Goal: Task Accomplishment & Management: Use online tool/utility

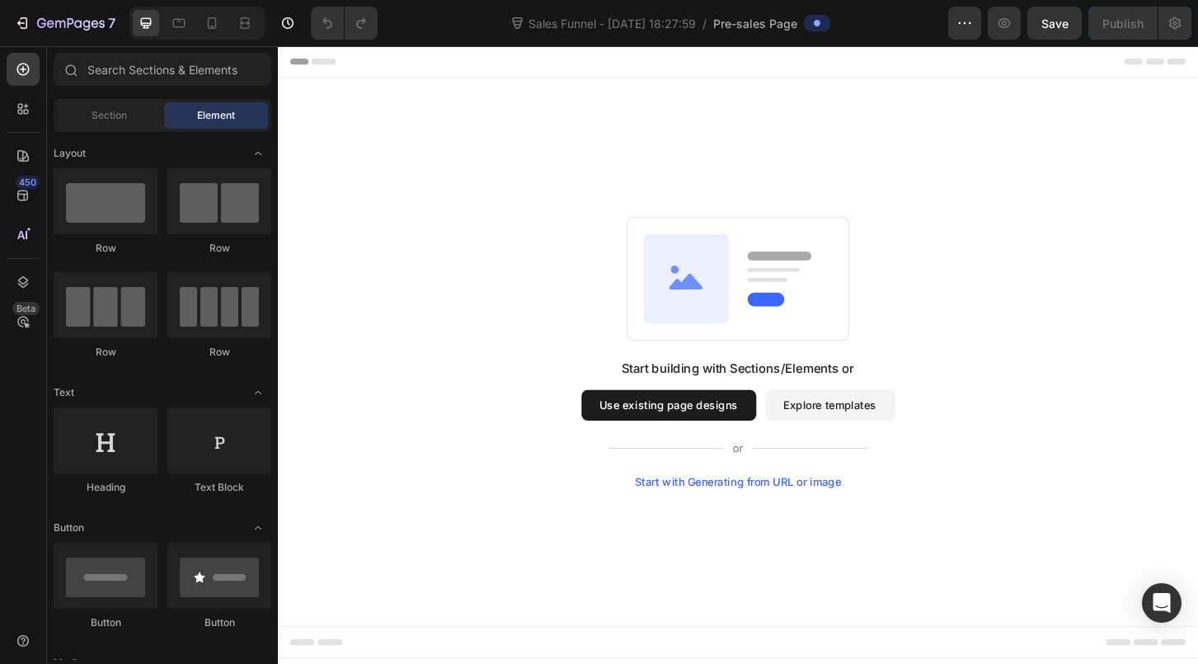
click at [760, 431] on button "Use existing page designs" at bounding box center [699, 432] width 188 height 33
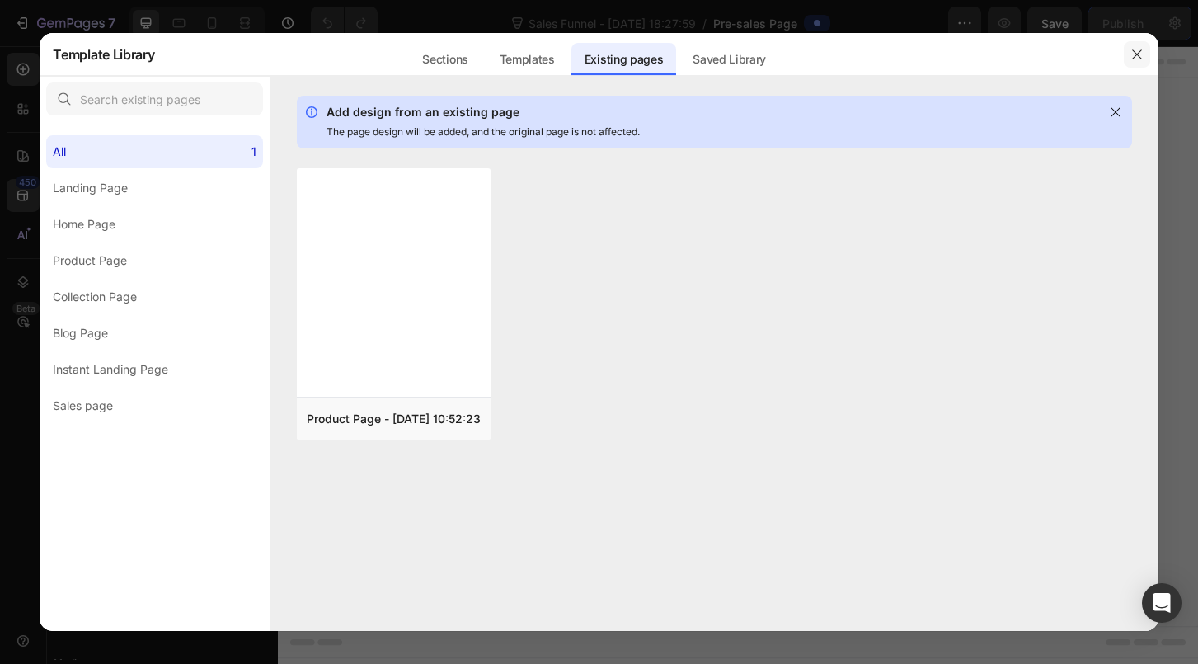
click at [1137, 49] on icon "button" at bounding box center [1137, 54] width 13 height 13
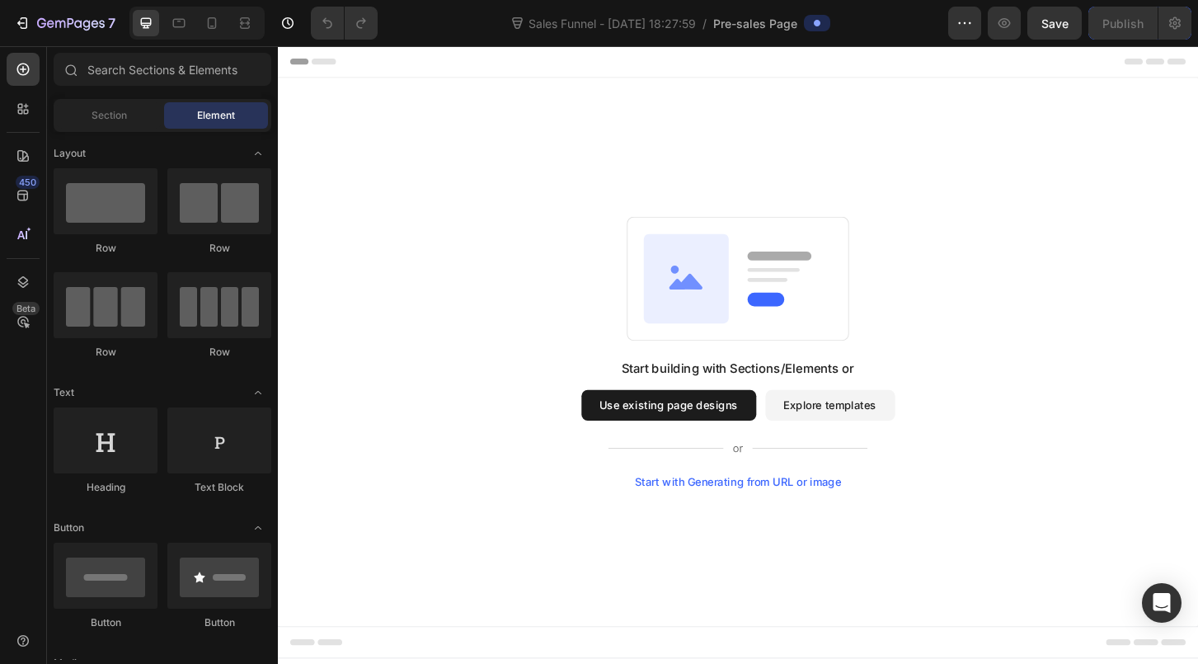
click at [832, 435] on button "Explore templates" at bounding box center [871, 432] width 139 height 33
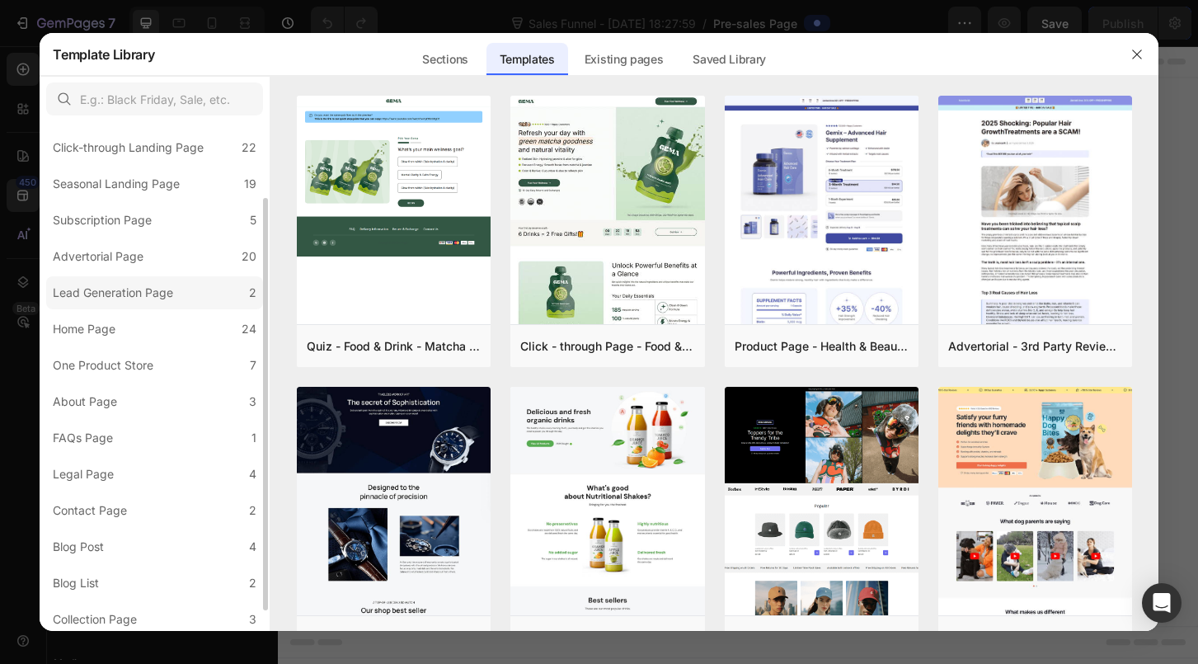
scroll to position [118, 0]
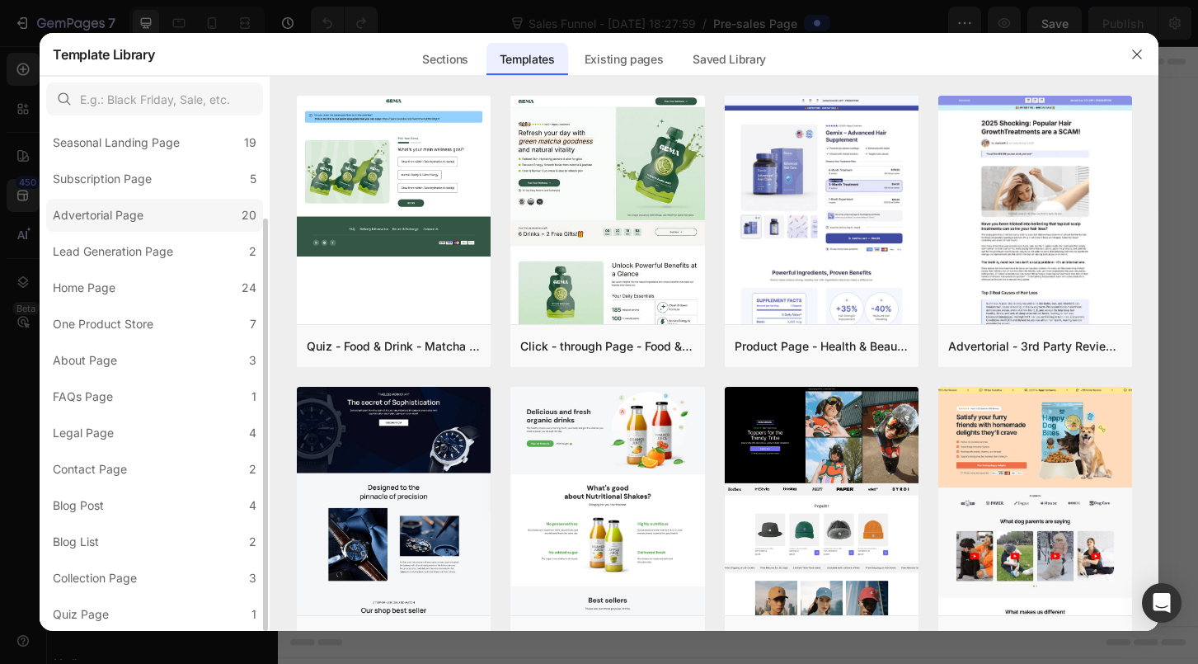
click at [182, 221] on label "Advertorial Page 20" at bounding box center [154, 215] width 217 height 33
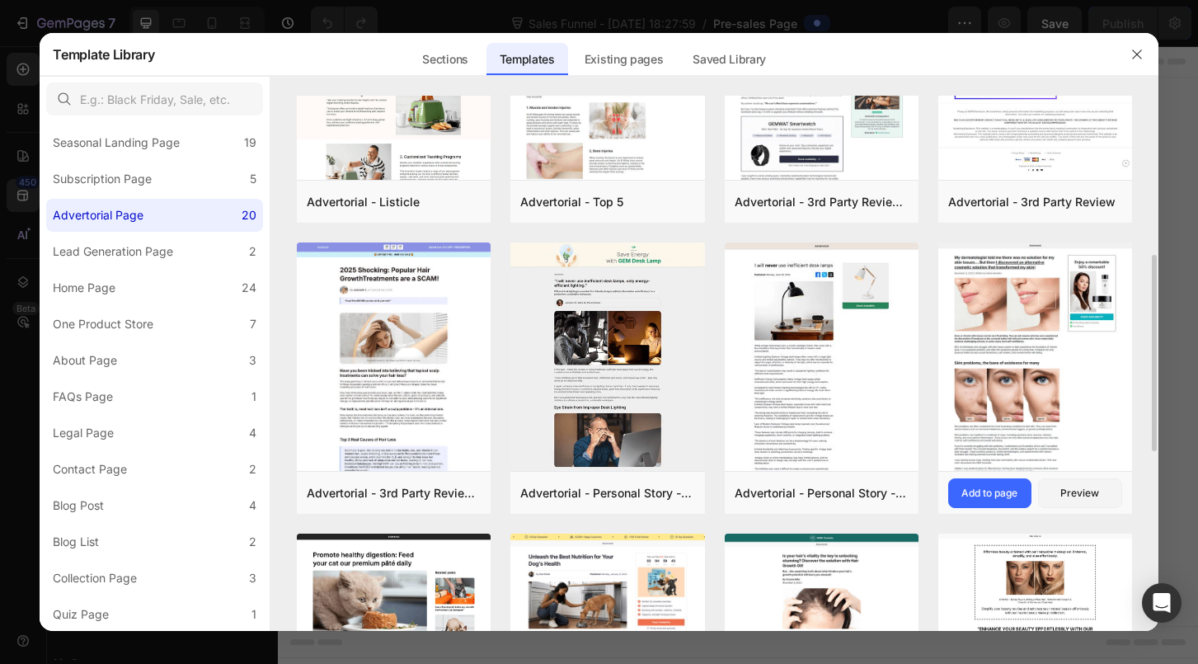
scroll to position [435, 0]
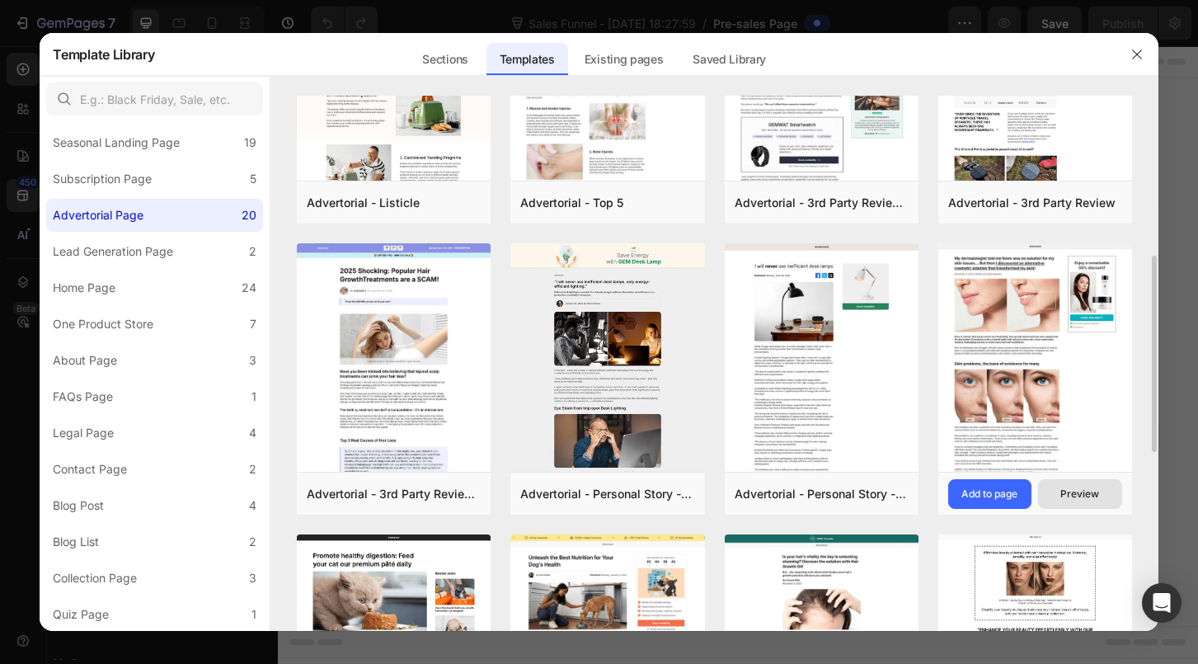
click at [1061, 495] on div "Preview" at bounding box center [1080, 494] width 39 height 15
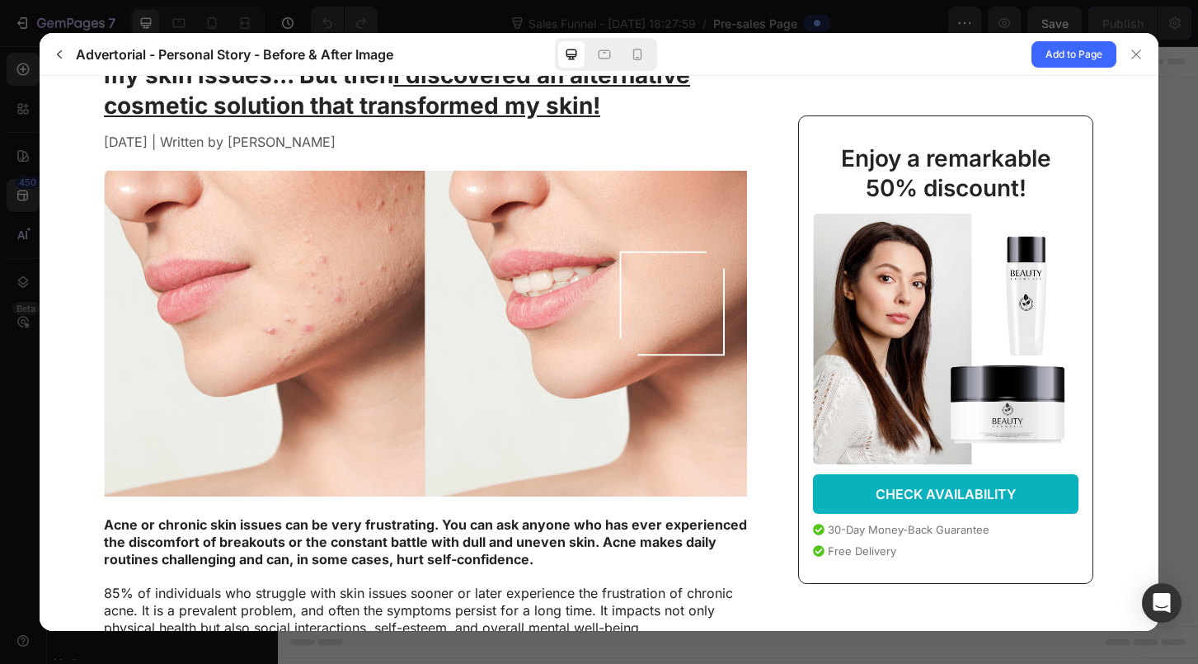
scroll to position [0, 0]
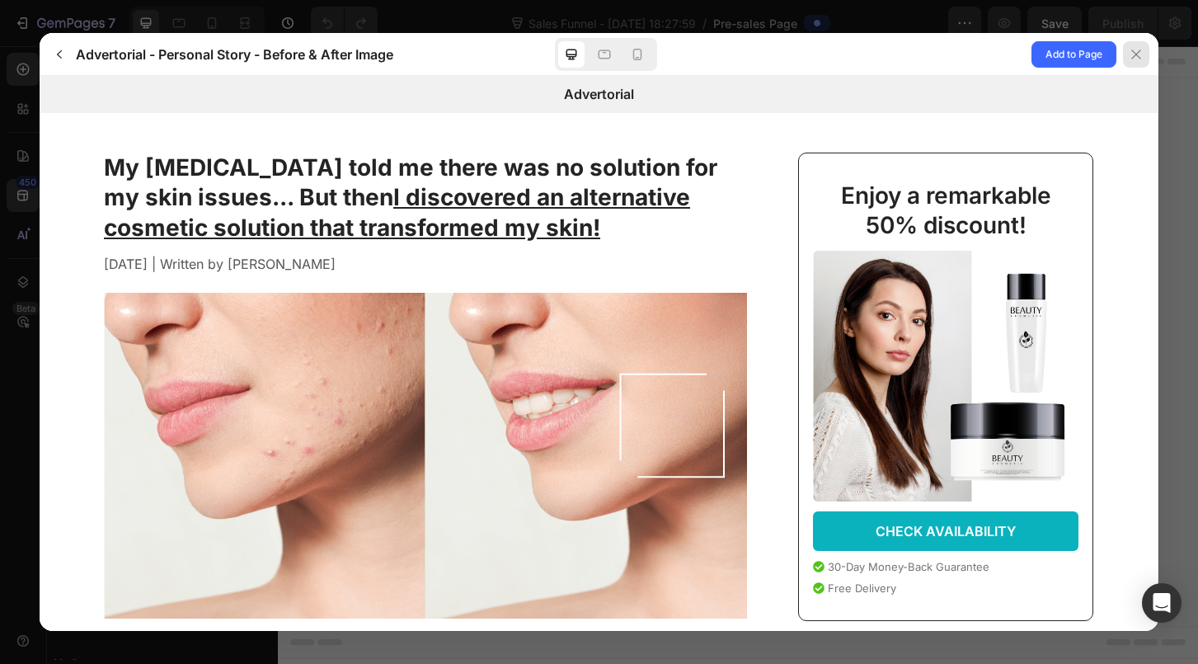
click at [1133, 54] on icon at bounding box center [1136, 54] width 13 height 13
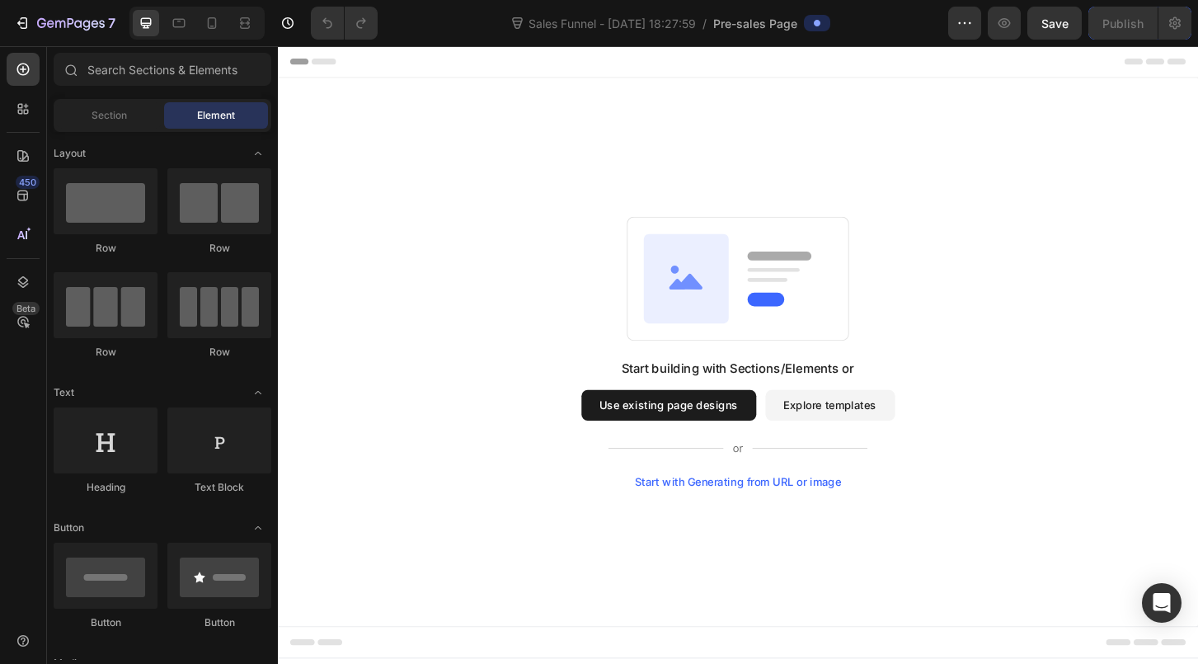
click at [852, 430] on button "Explore templates" at bounding box center [871, 432] width 139 height 33
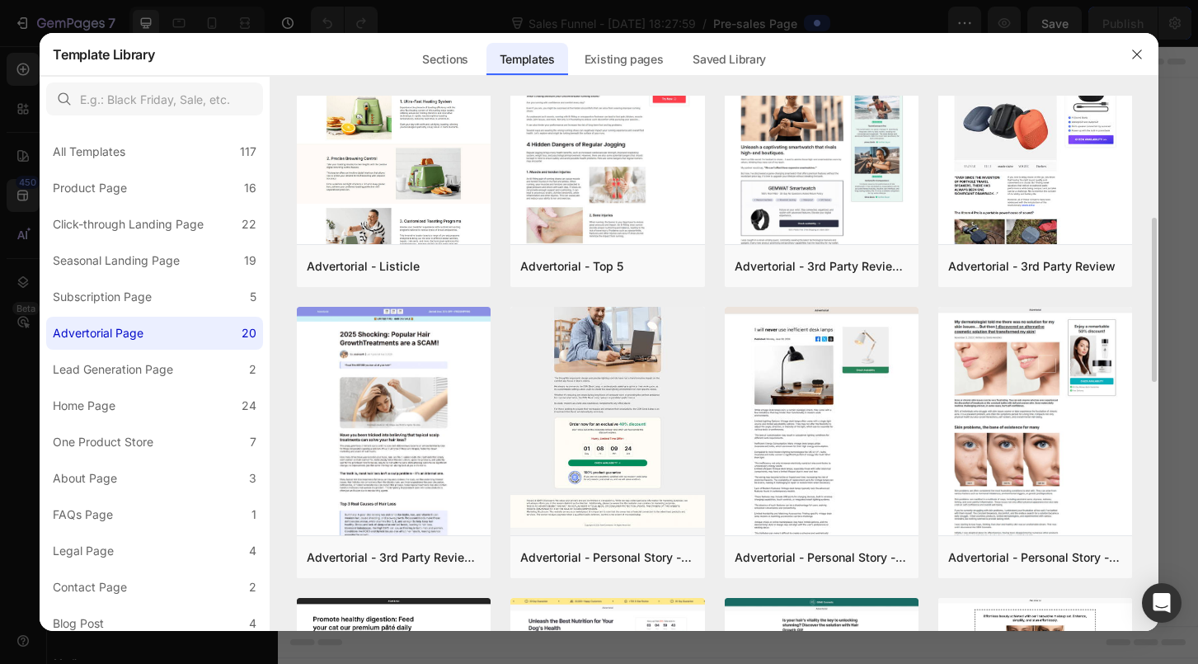
scroll to position [355, 0]
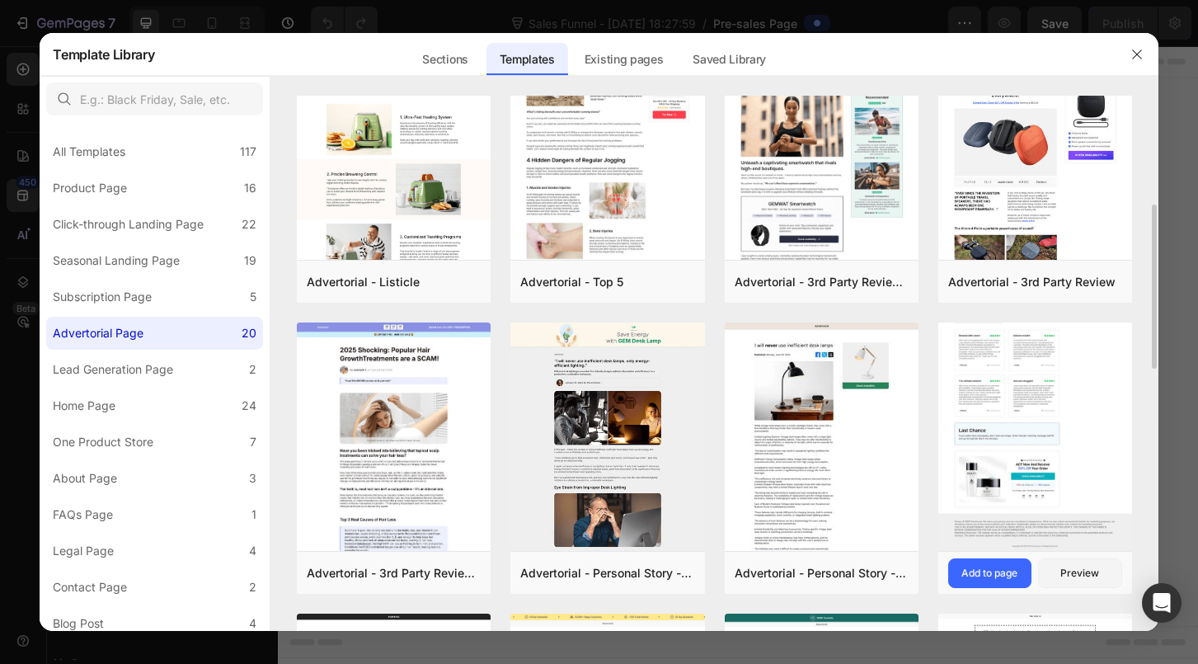
click at [1057, 401] on img at bounding box center [1036, 63] width 194 height 976
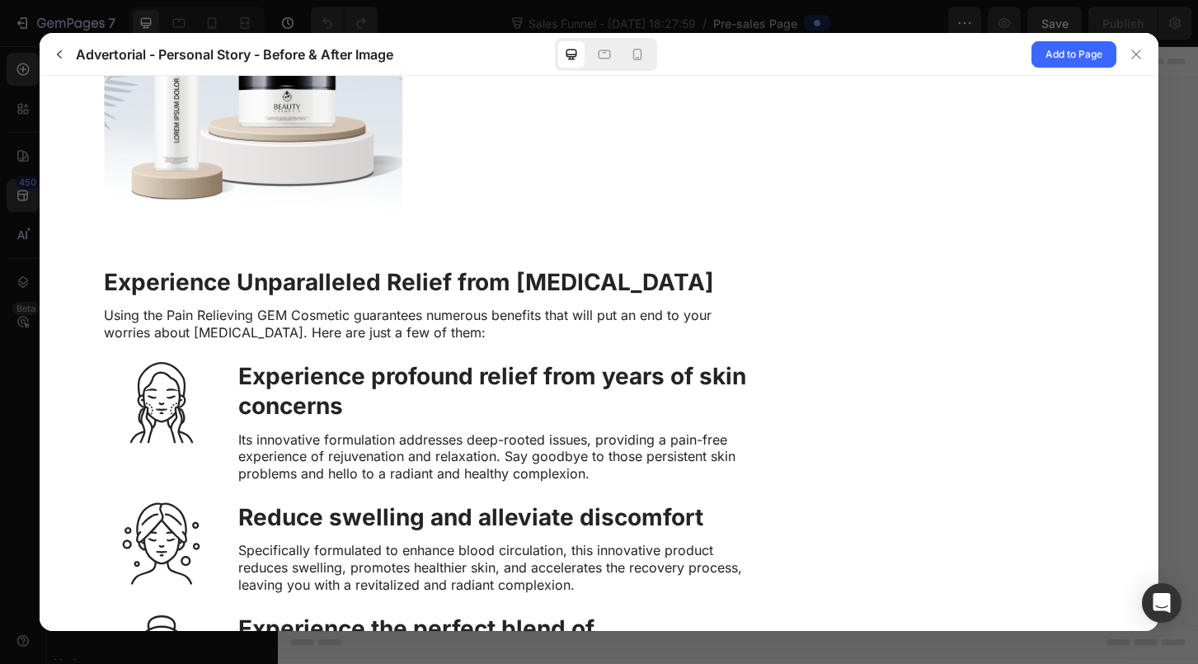
scroll to position [2785, 0]
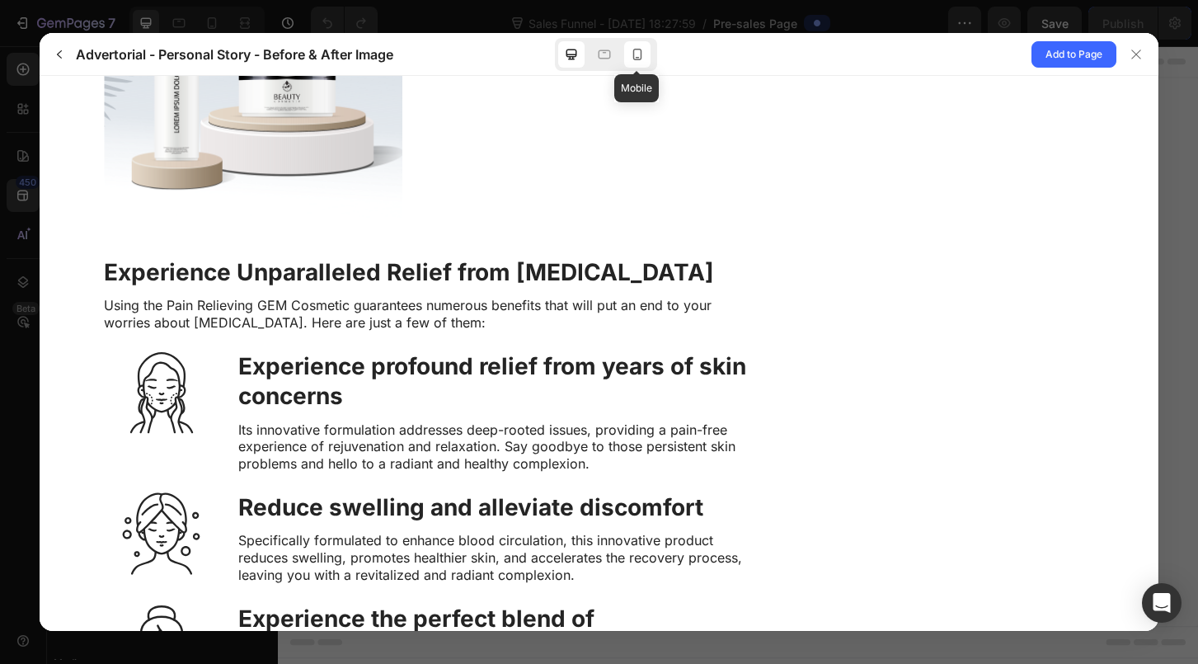
click at [643, 67] on div at bounding box center [637, 54] width 26 height 26
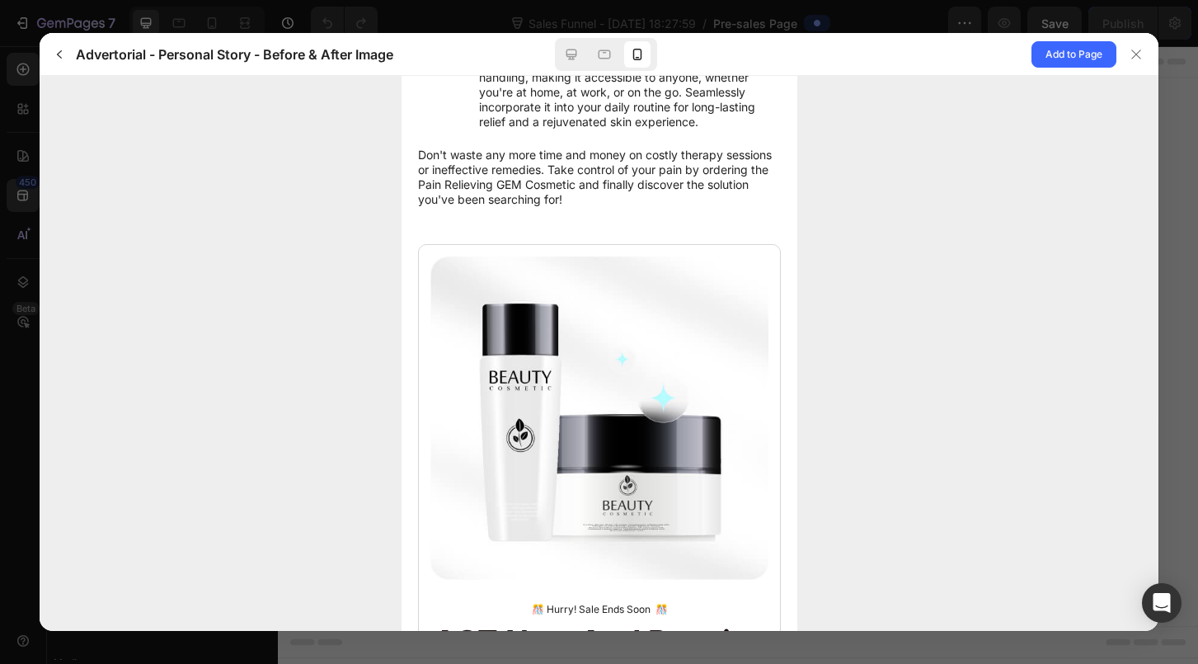
scroll to position [5121, 0]
